Goal: Transaction & Acquisition: Purchase product/service

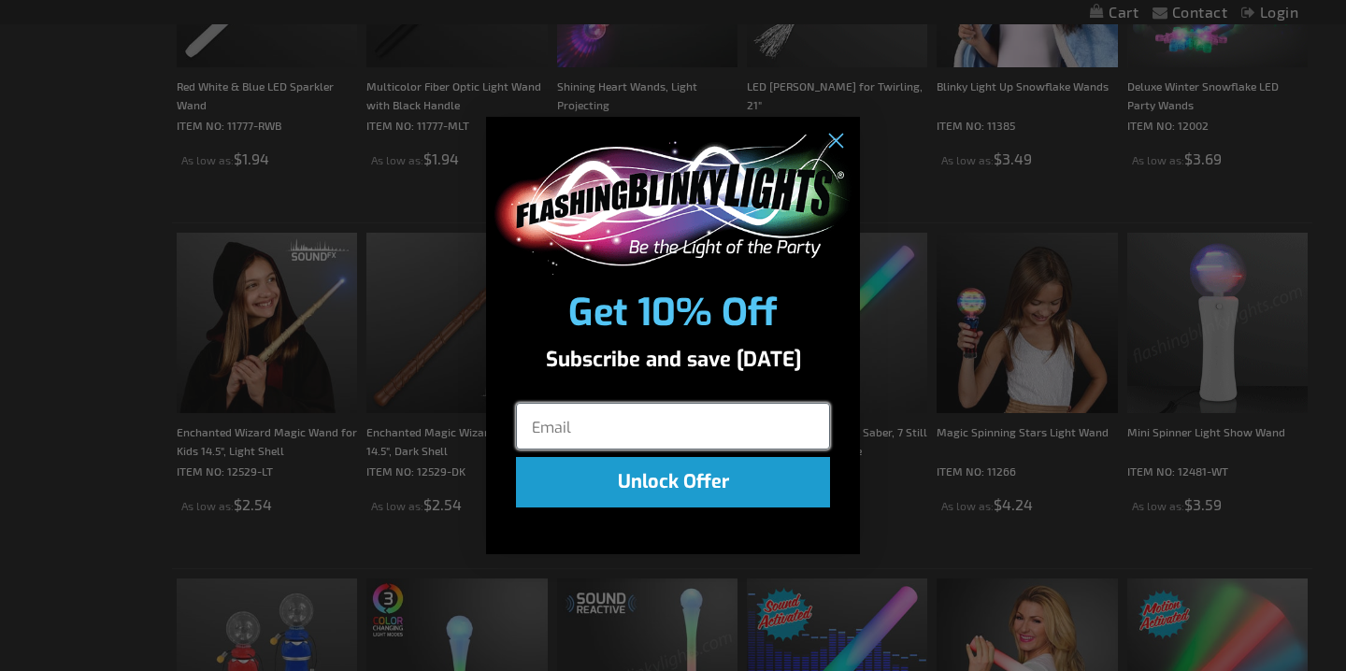
scroll to position [1080, 0]
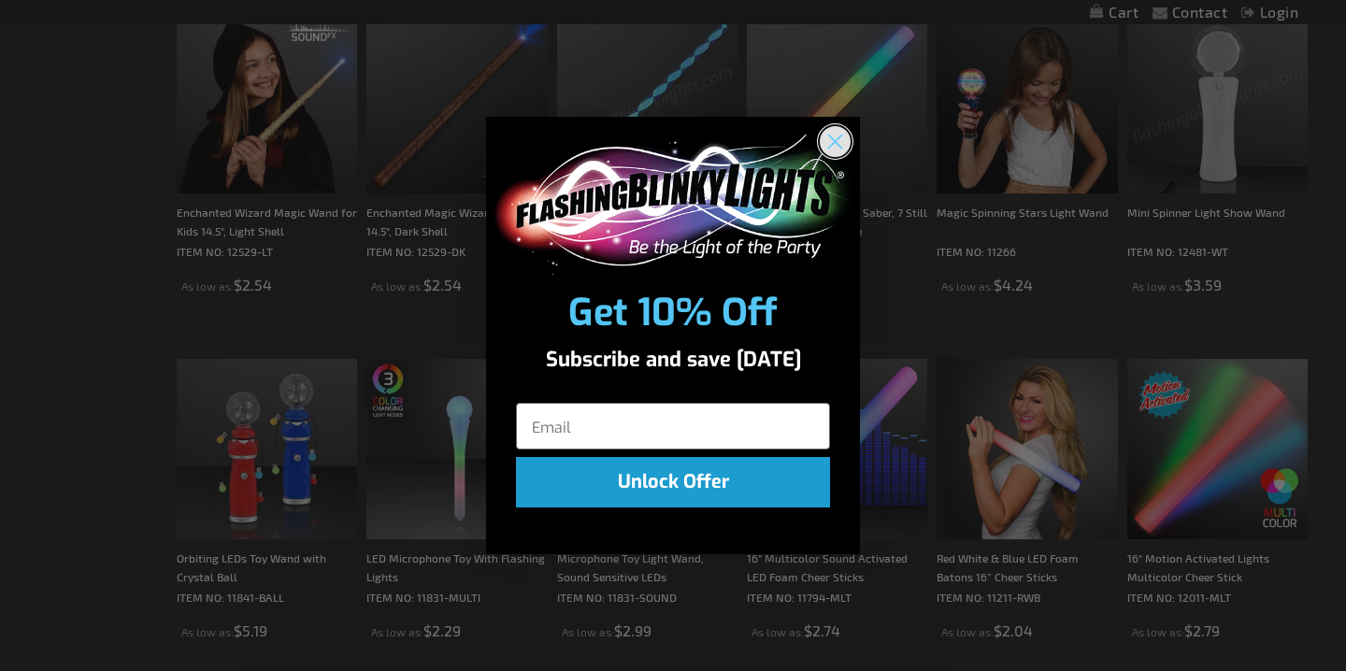
click at [837, 137] on icon "Close dialog" at bounding box center [835, 141] width 13 height 13
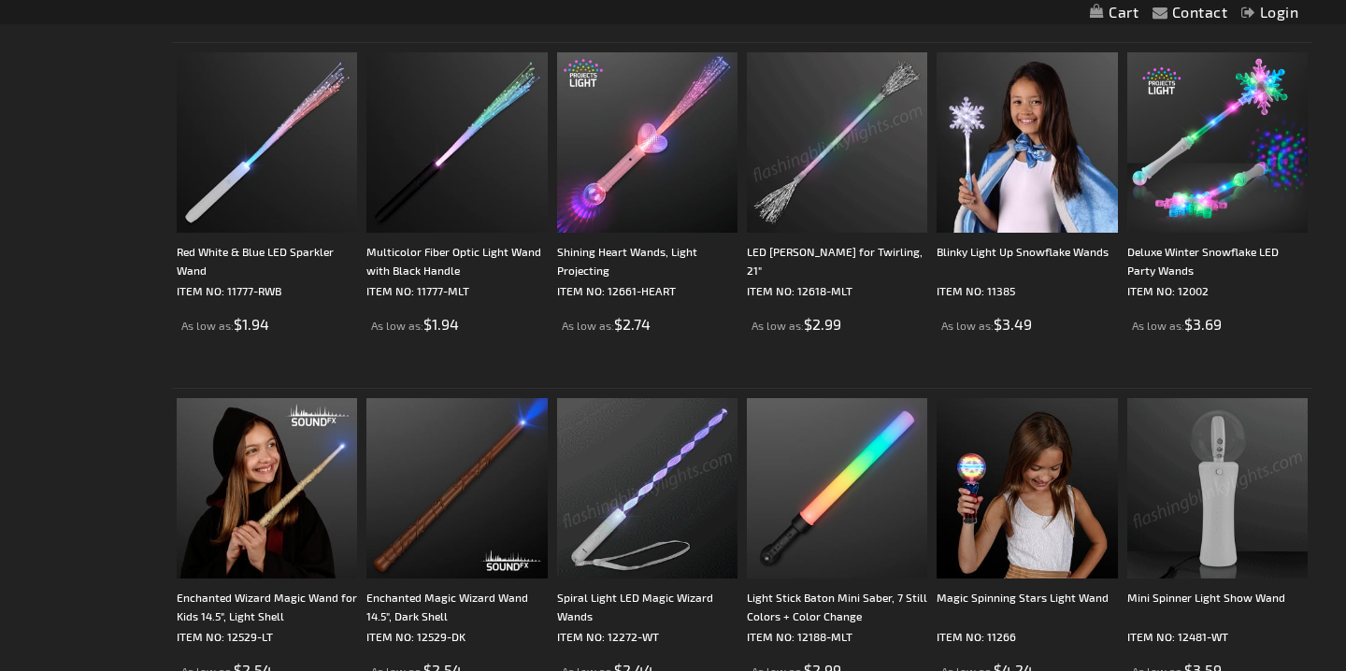
scroll to position [687, 0]
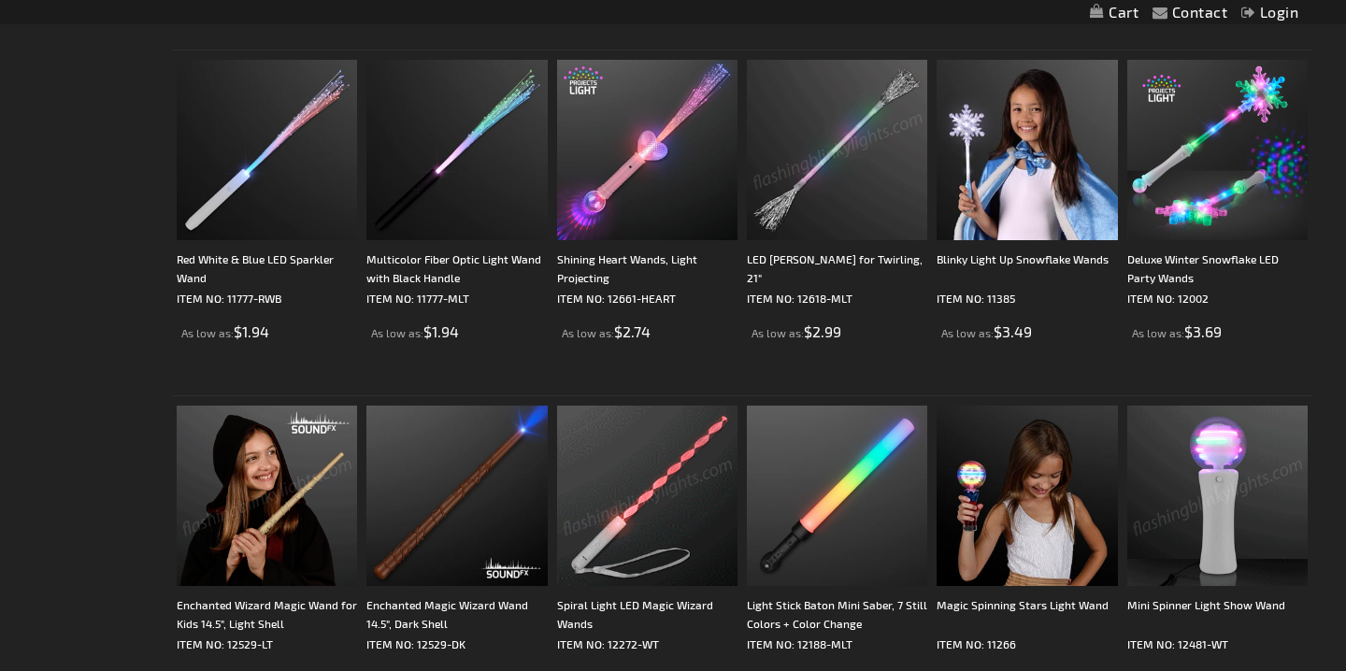
click at [326, 497] on img at bounding box center [267, 496] width 180 height 180
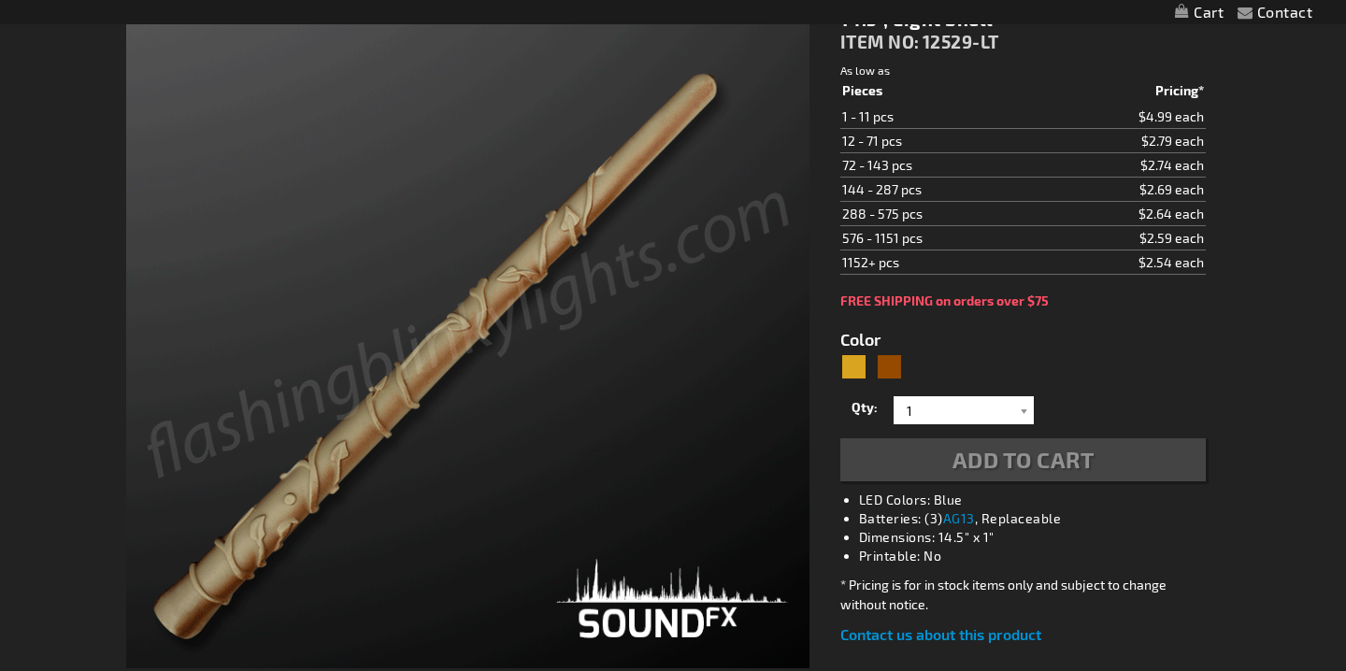
scroll to position [445, 0]
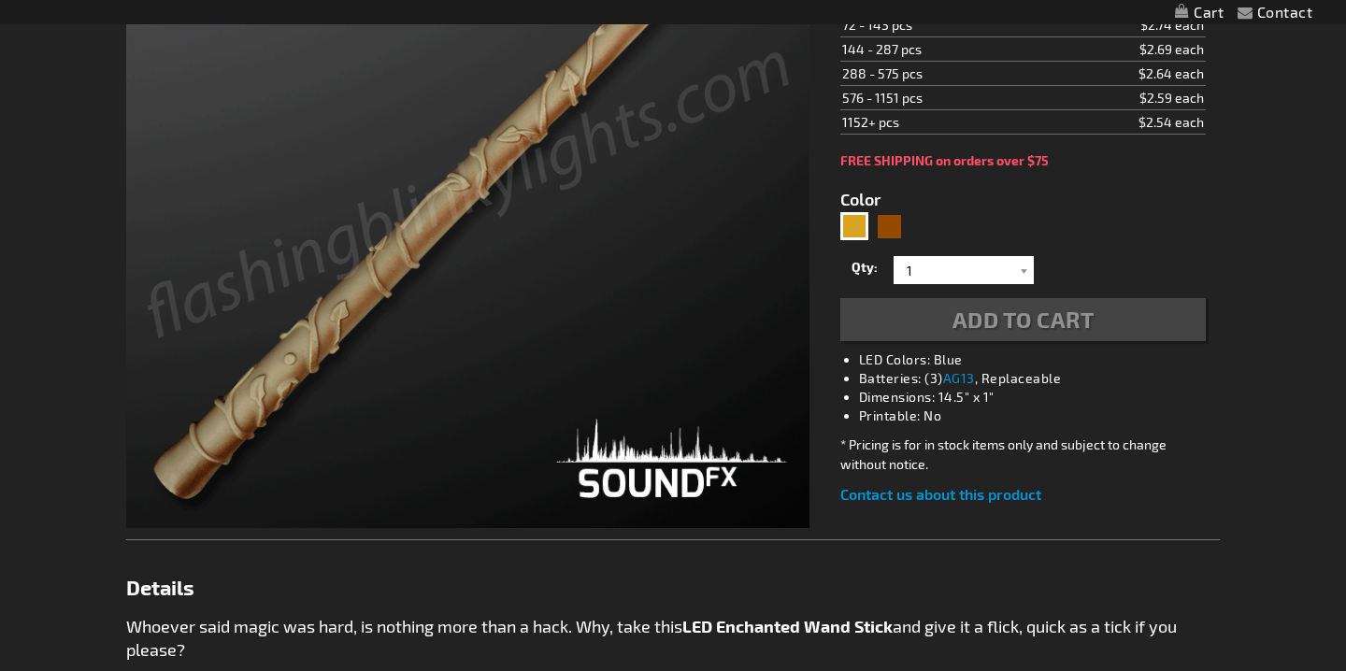
type input "5633"
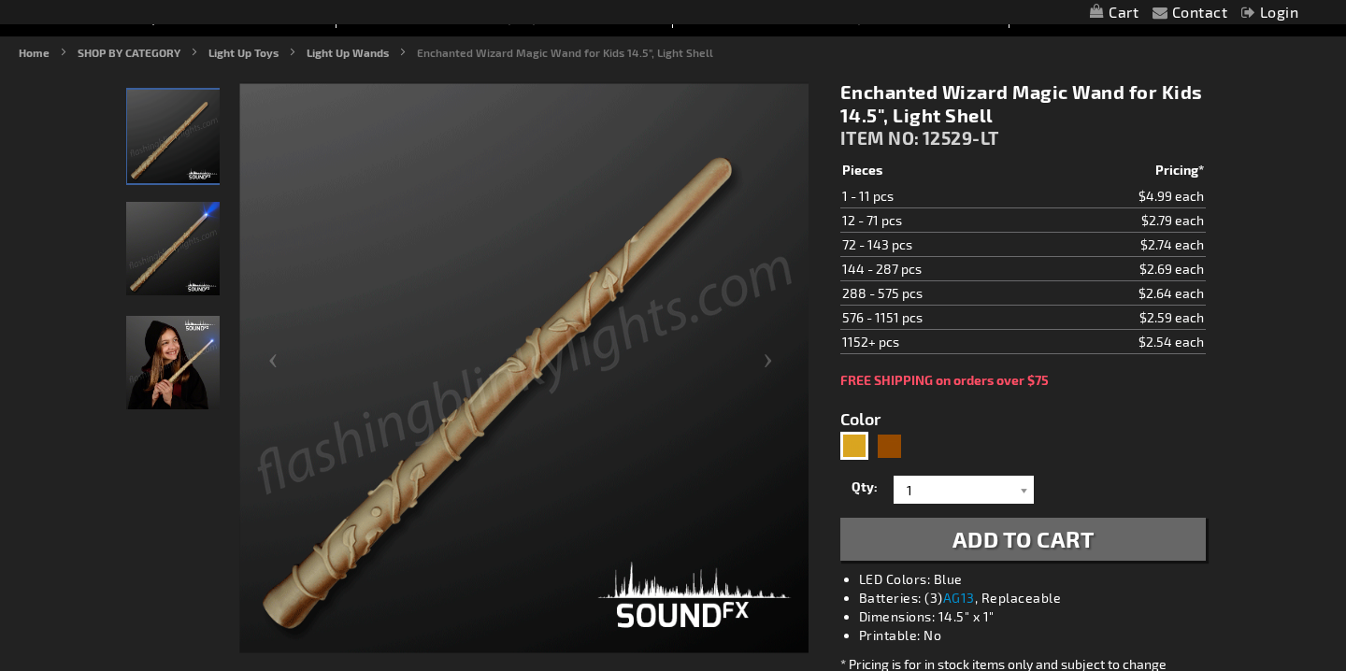
scroll to position [0, 0]
